Goal: Information Seeking & Learning: Learn about a topic

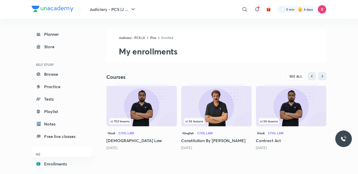
scroll to position [5, 0]
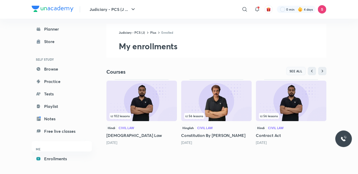
click at [299, 71] on span "SEE ALL" at bounding box center [295, 71] width 13 height 4
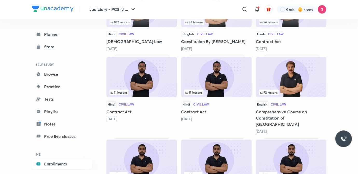
scroll to position [115, 0]
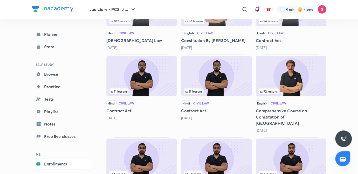
click at [128, 78] on img at bounding box center [141, 76] width 71 height 40
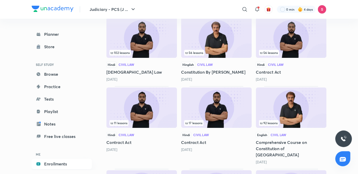
scroll to position [84, 0]
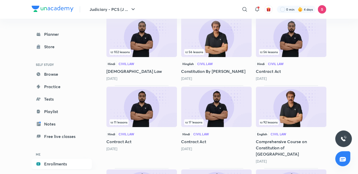
click at [136, 107] on img at bounding box center [141, 107] width 71 height 40
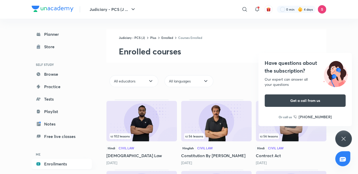
click at [347, 138] on div "Have questions about the subscription? Our expert can answer all your questions…" at bounding box center [343, 138] width 17 height 17
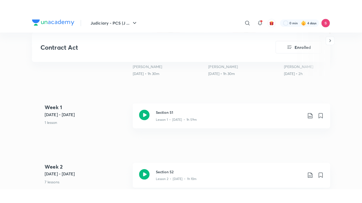
scroll to position [221, 0]
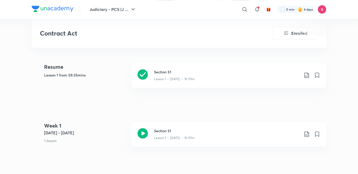
click at [167, 75] on div "Lesson 1 • [DATE] • 1h 59m" at bounding box center [226, 78] width 145 height 7
